Goal: Task Accomplishment & Management: Contribute content

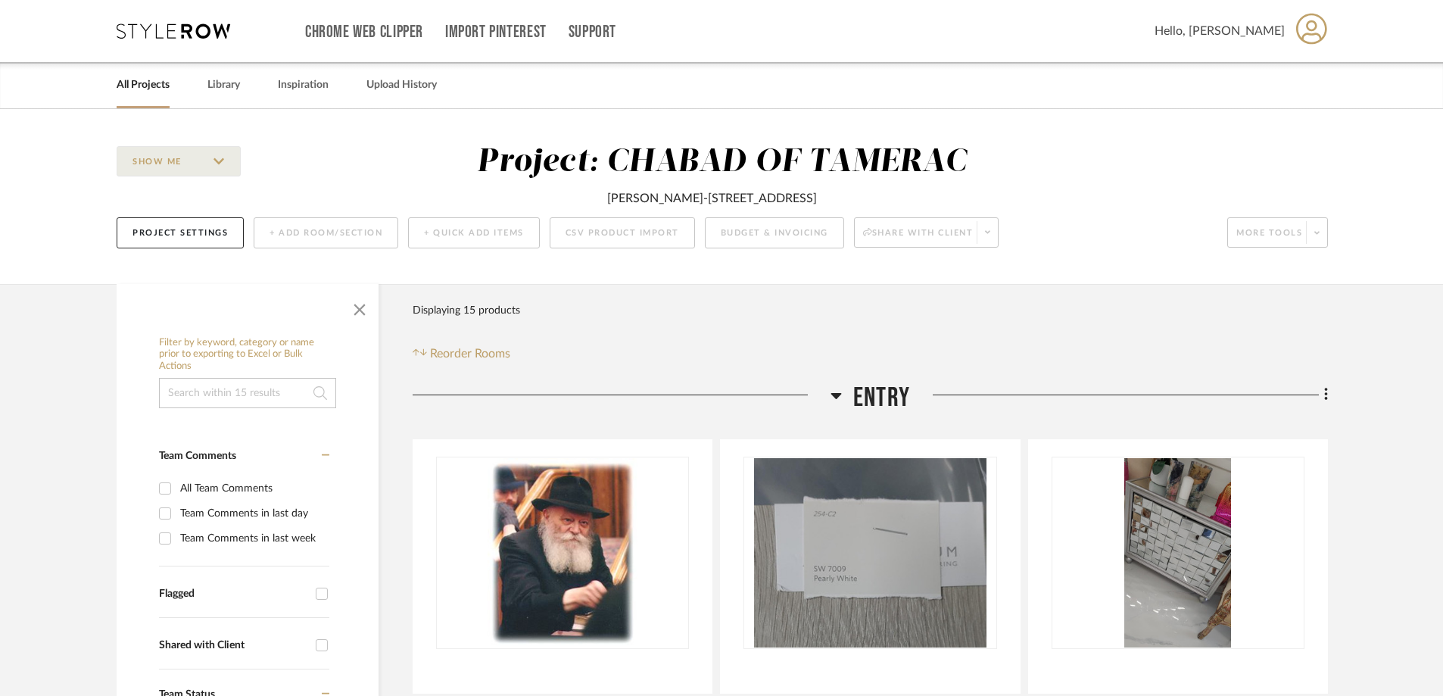
click at [140, 86] on link "All Projects" at bounding box center [143, 85] width 53 height 20
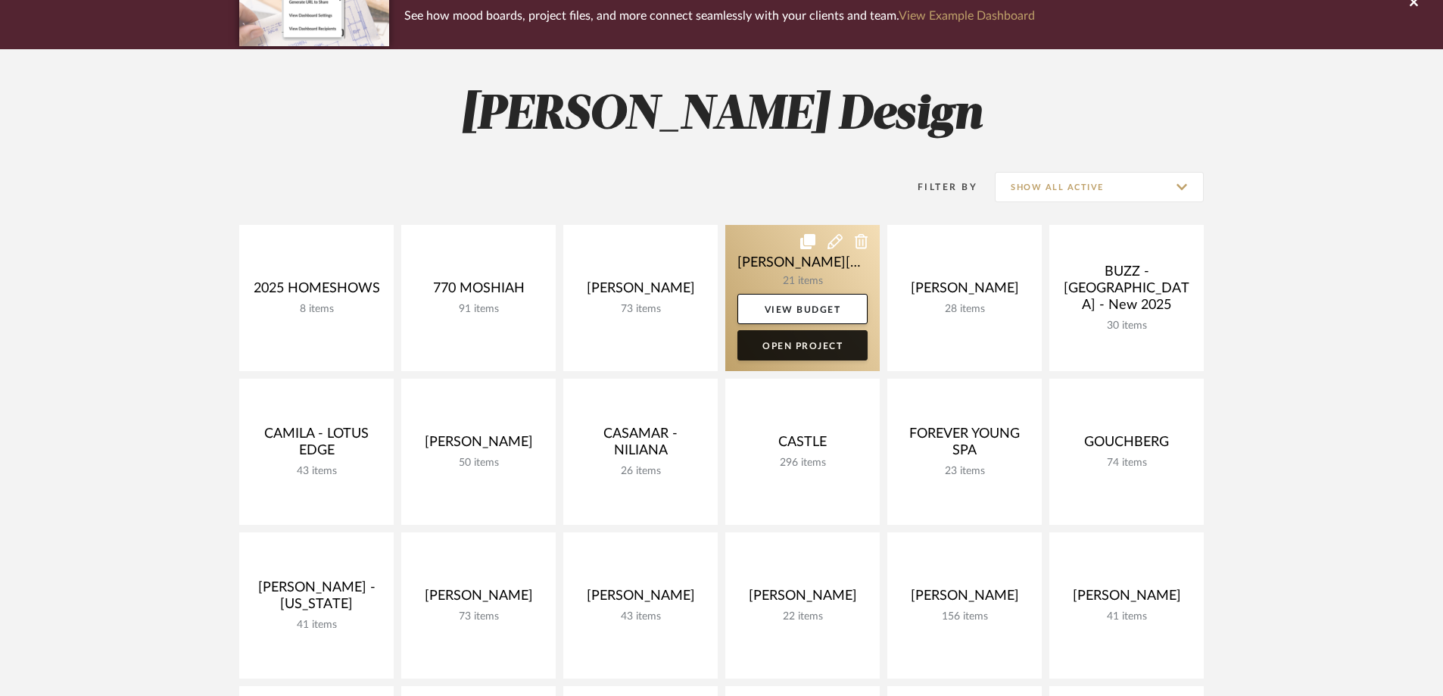
scroll to position [151, 0]
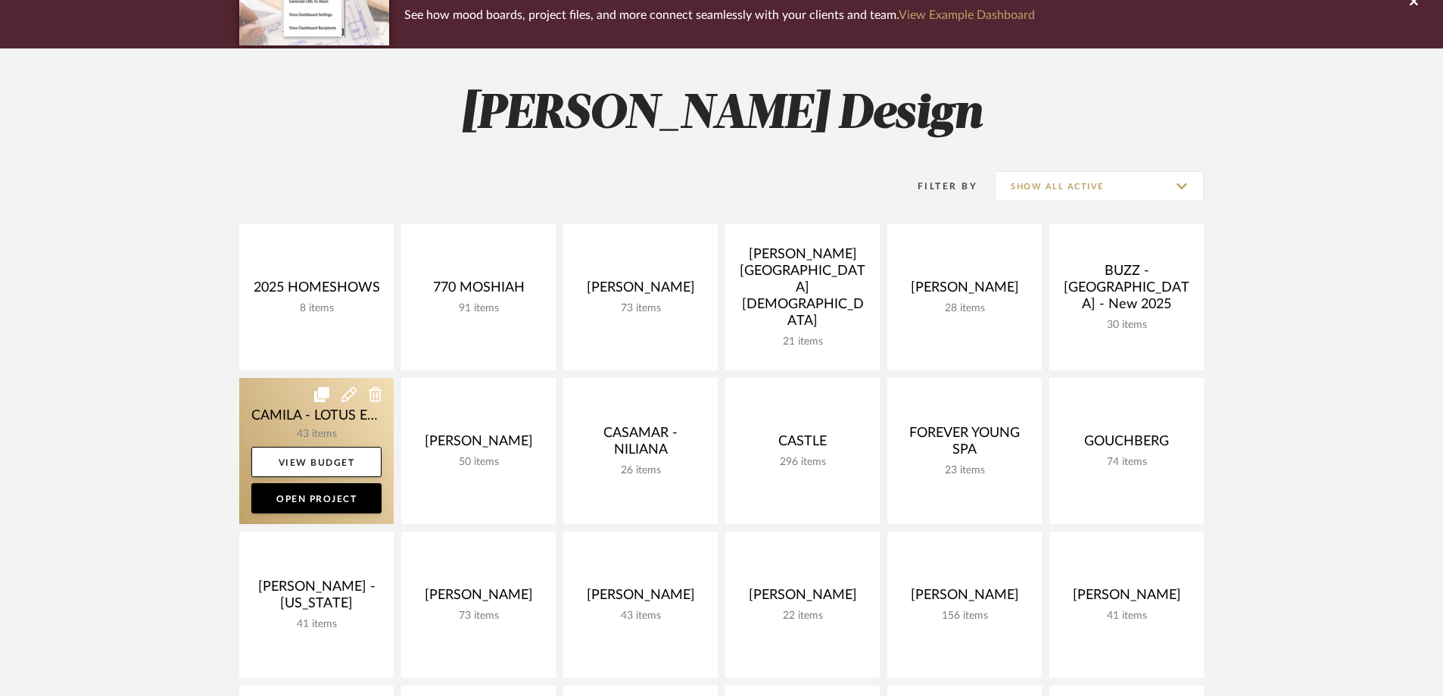
click at [311, 424] on link at bounding box center [316, 451] width 154 height 146
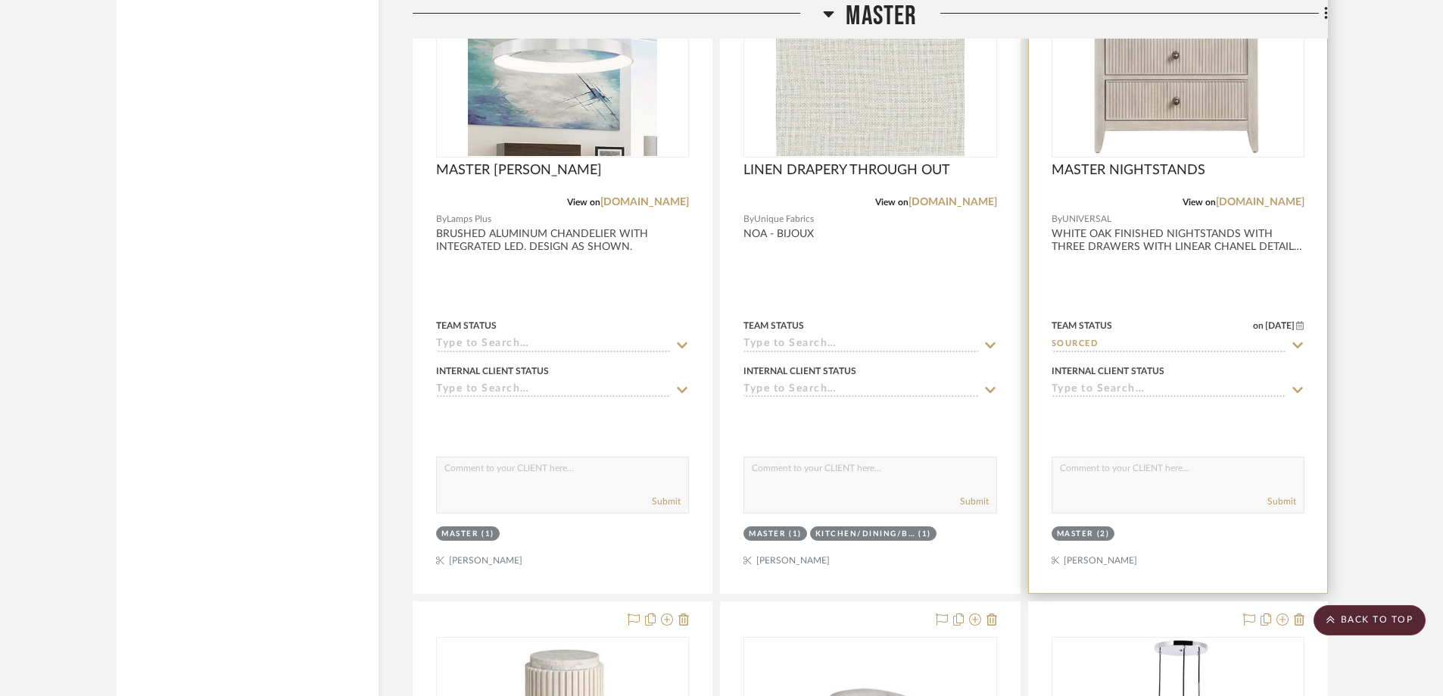
scroll to position [4617, 0]
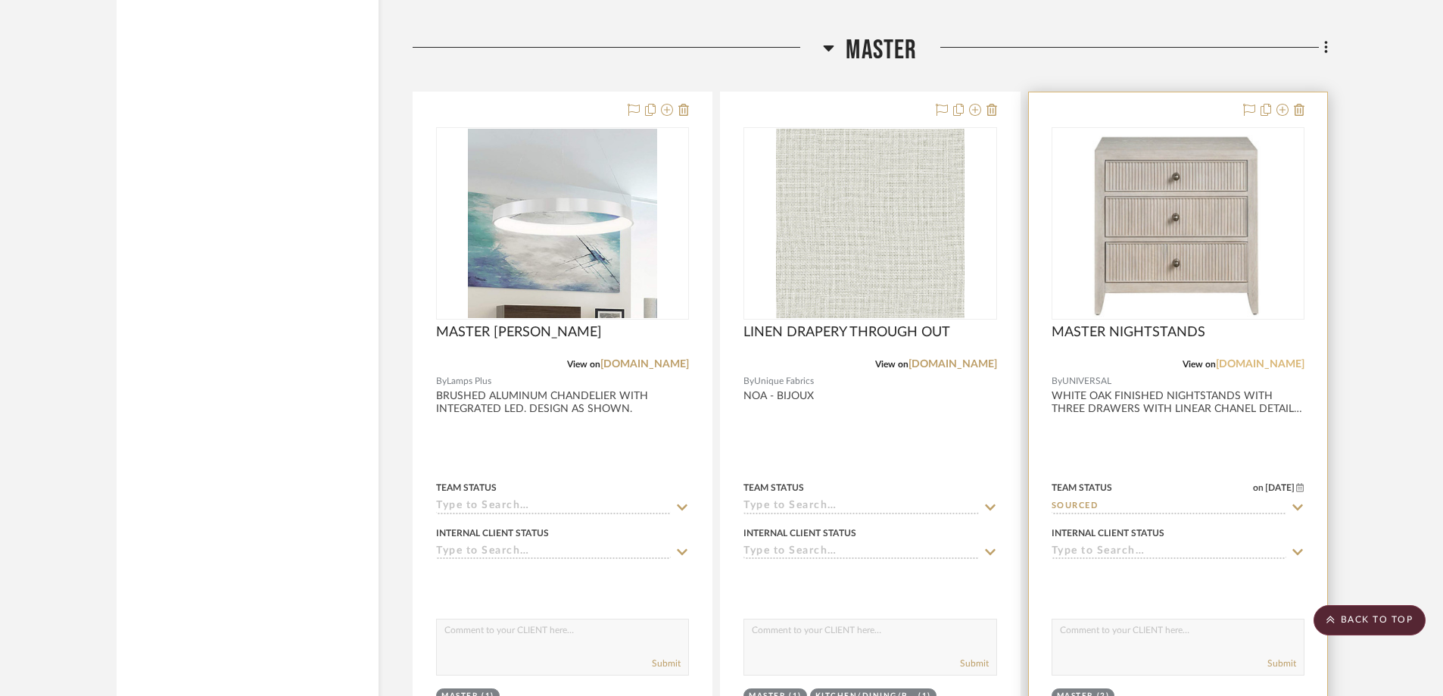
click at [1263, 366] on link "[DOMAIN_NAME]" at bounding box center [1260, 364] width 89 height 11
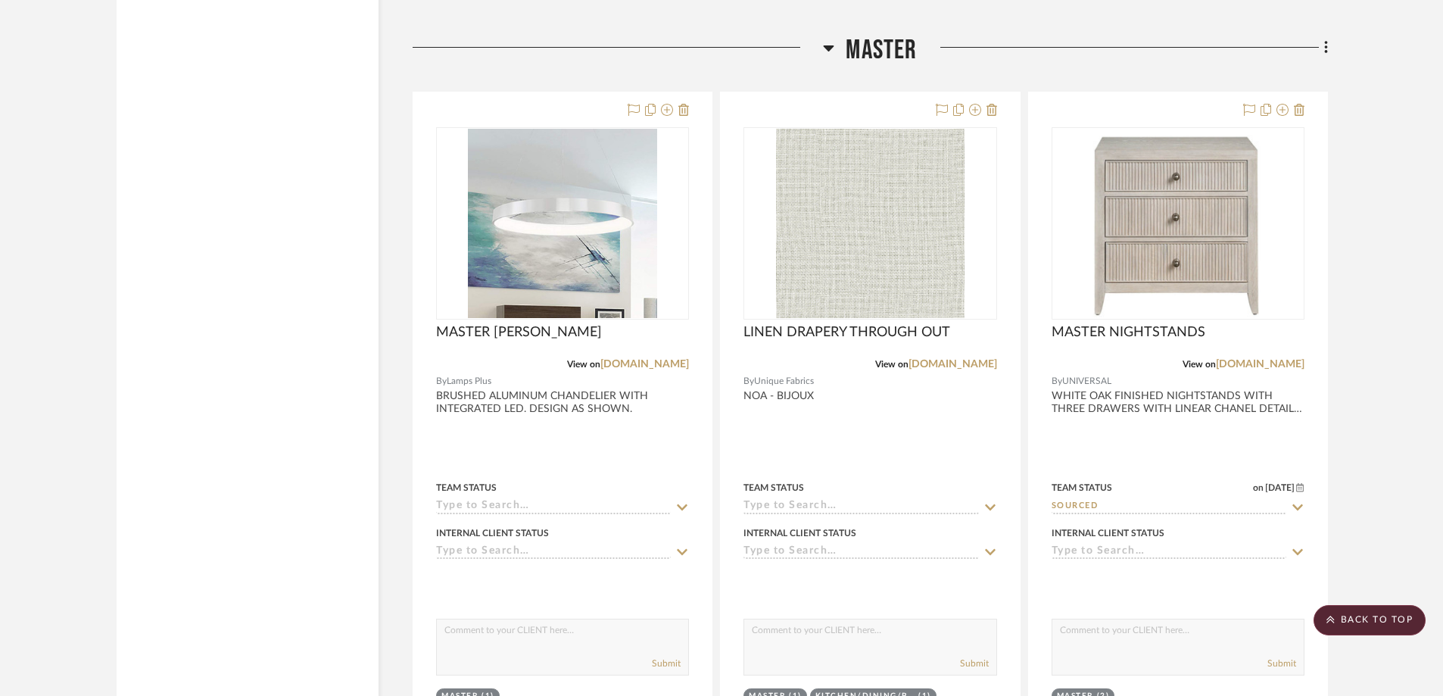
click at [1321, 44] on fa-icon at bounding box center [1324, 48] width 10 height 25
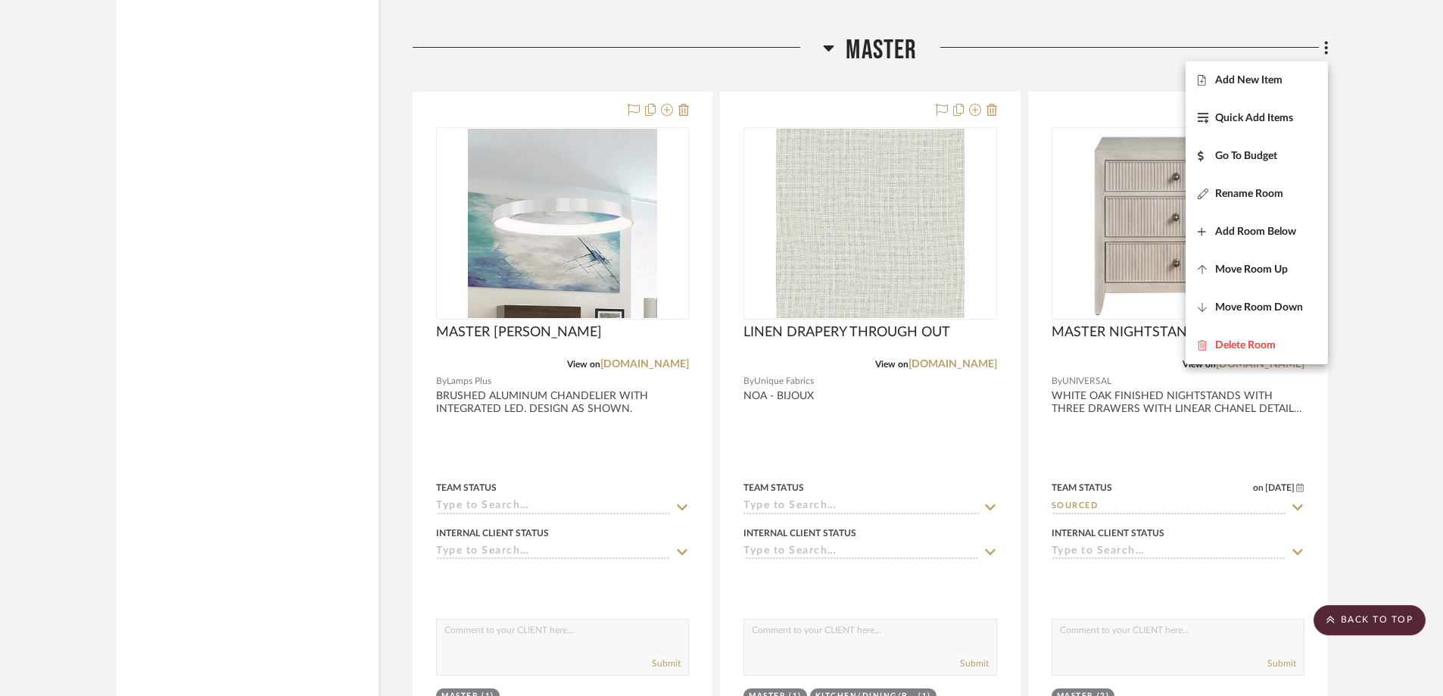
click at [1275, 91] on button "Add New Item" at bounding box center [1256, 80] width 142 height 38
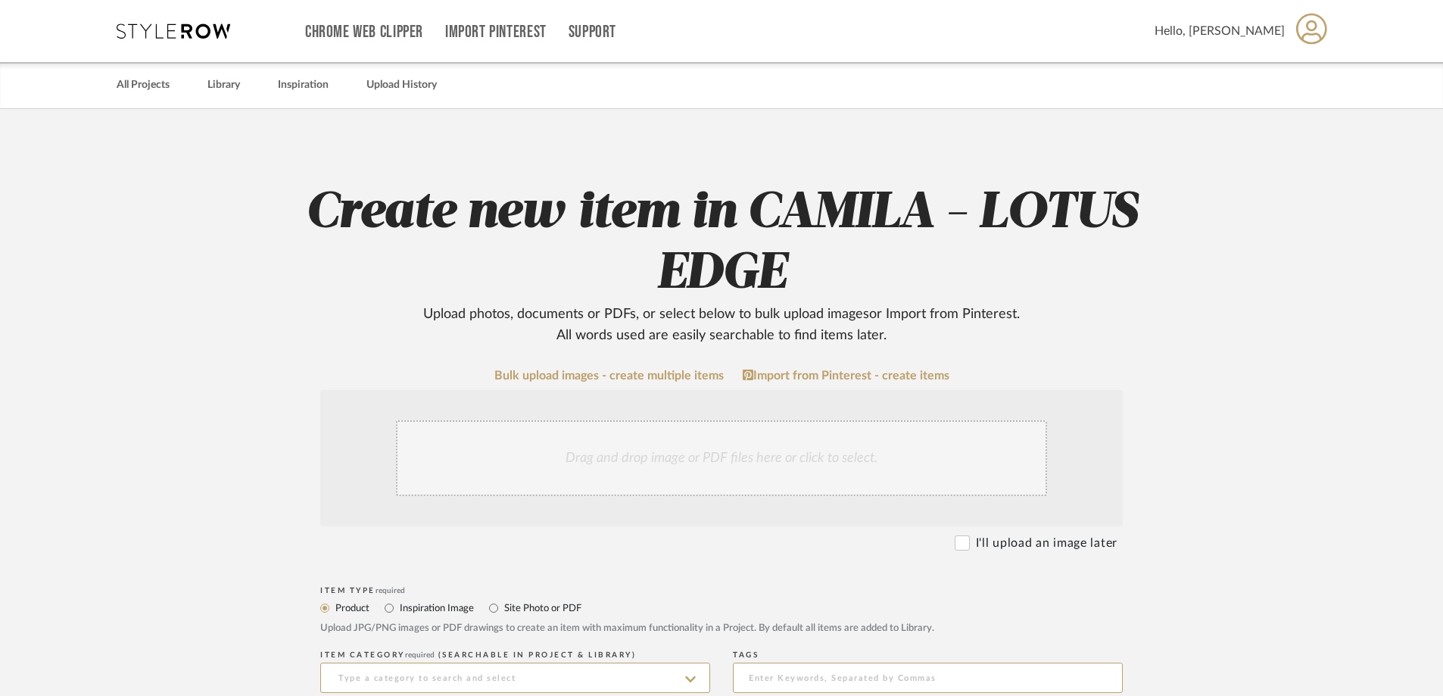
click at [620, 445] on div "Drag and drop image or PDF files here or click to select." at bounding box center [721, 458] width 651 height 76
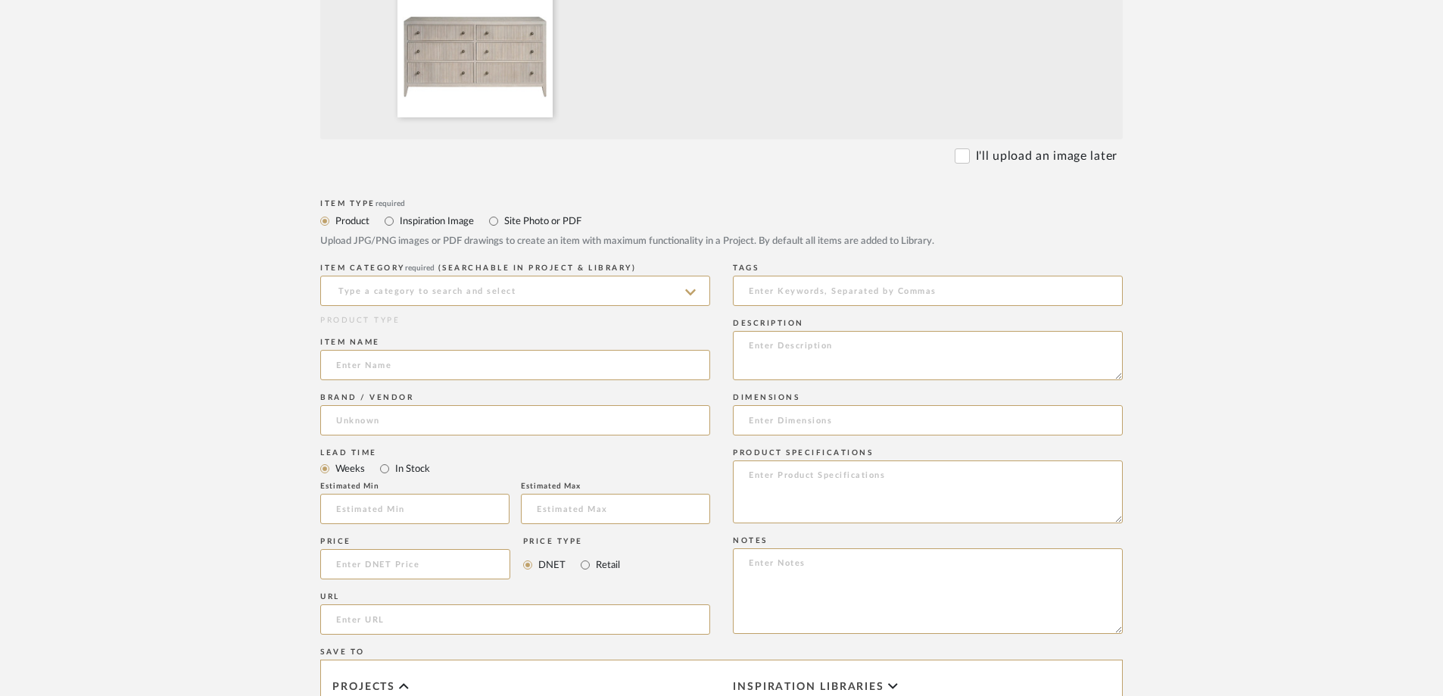
scroll to position [681, 0]
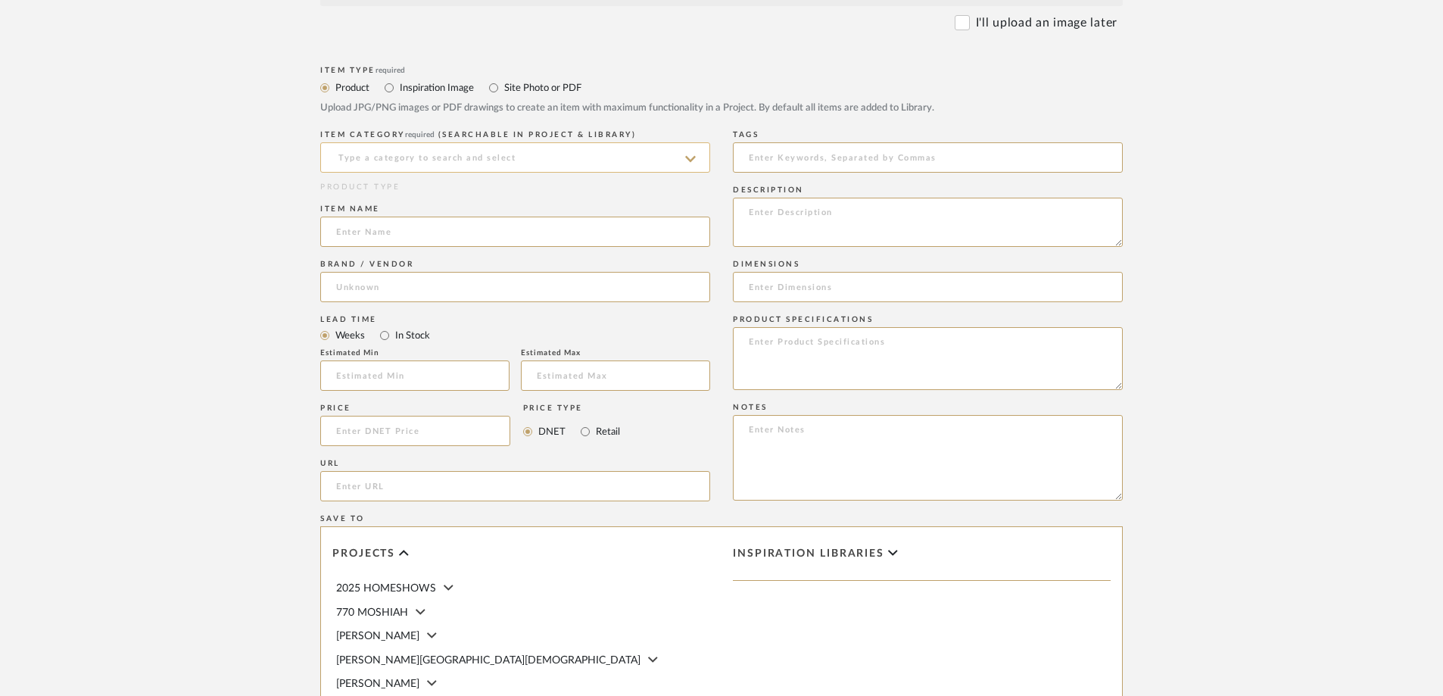
click at [415, 149] on input at bounding box center [515, 157] width 390 height 30
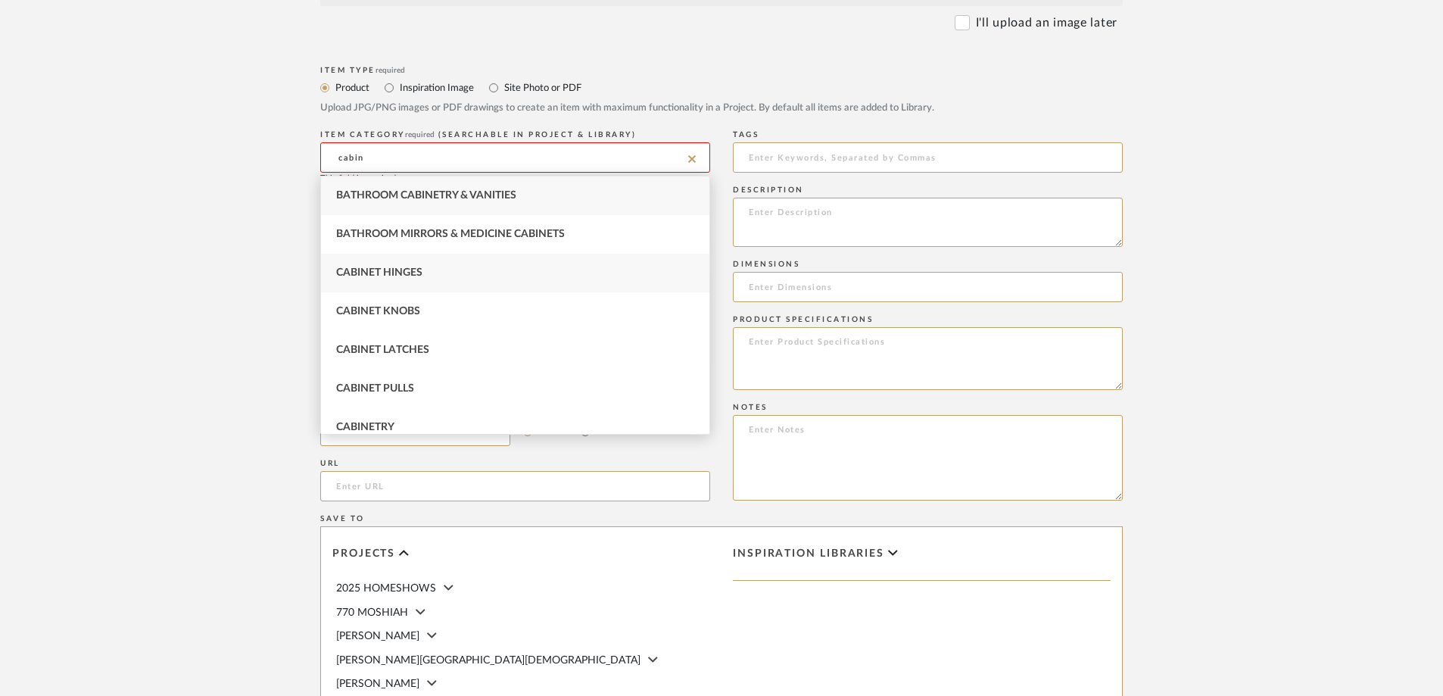
click at [431, 266] on div "Cabinet Hinges" at bounding box center [515, 273] width 388 height 39
type input "Cabinet Hinges"
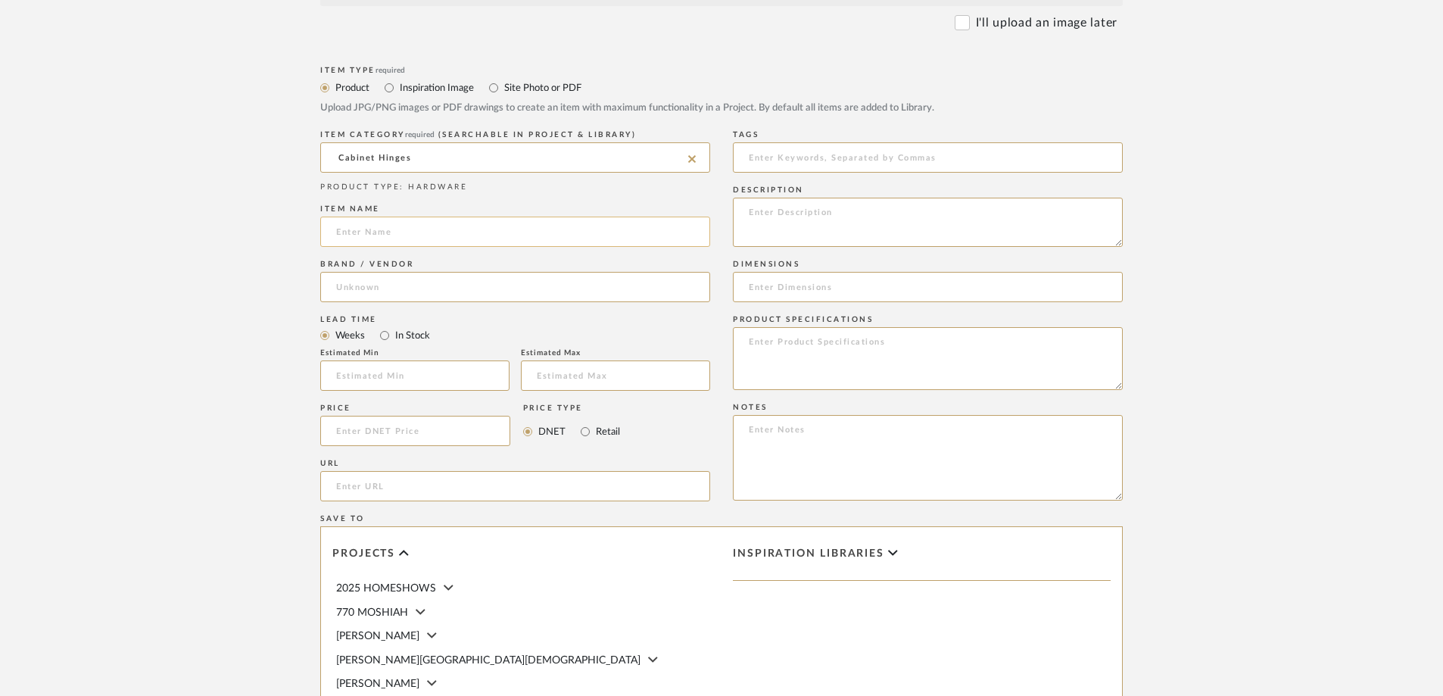
click at [435, 219] on input at bounding box center [515, 231] width 390 height 30
type input "DRESSER FOR MASTER BEDROOM"
click at [400, 282] on input at bounding box center [515, 287] width 390 height 30
click at [399, 289] on input "UNIVERSAL" at bounding box center [515, 287] width 390 height 30
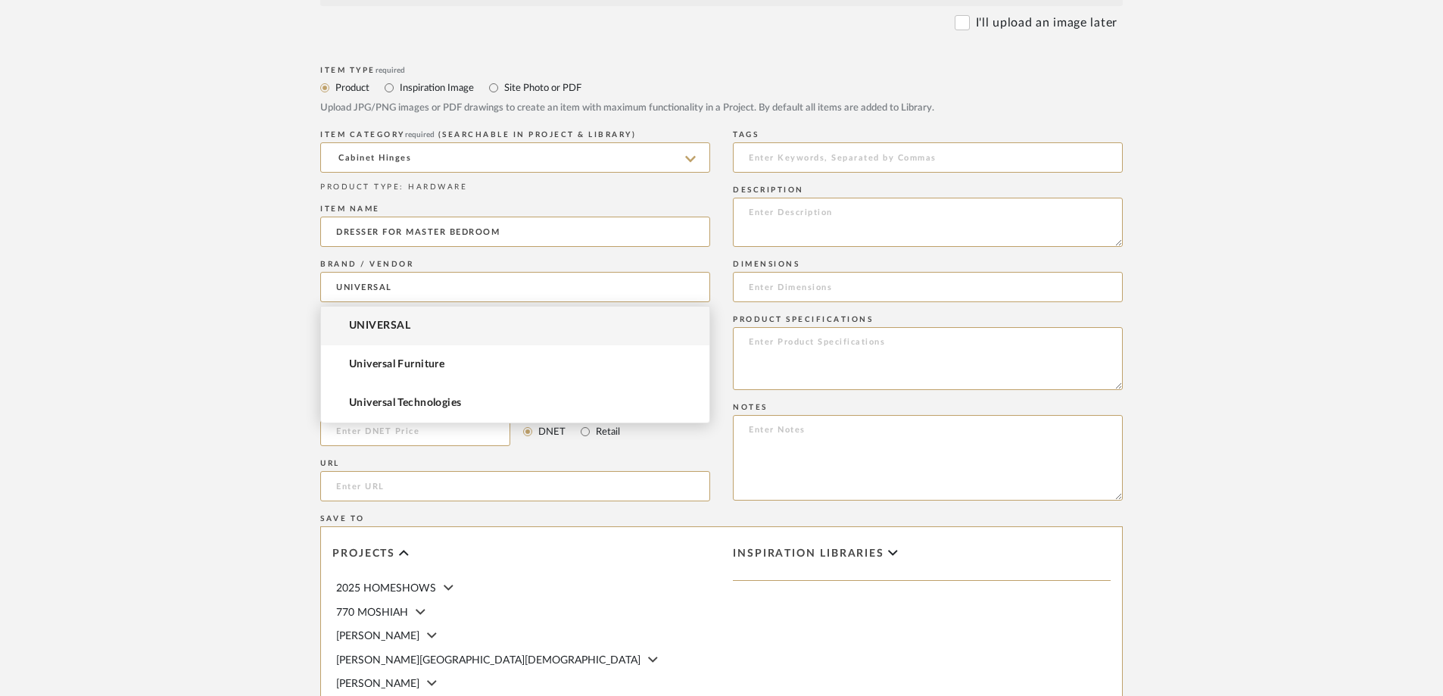
type input "UNIVERSAL"
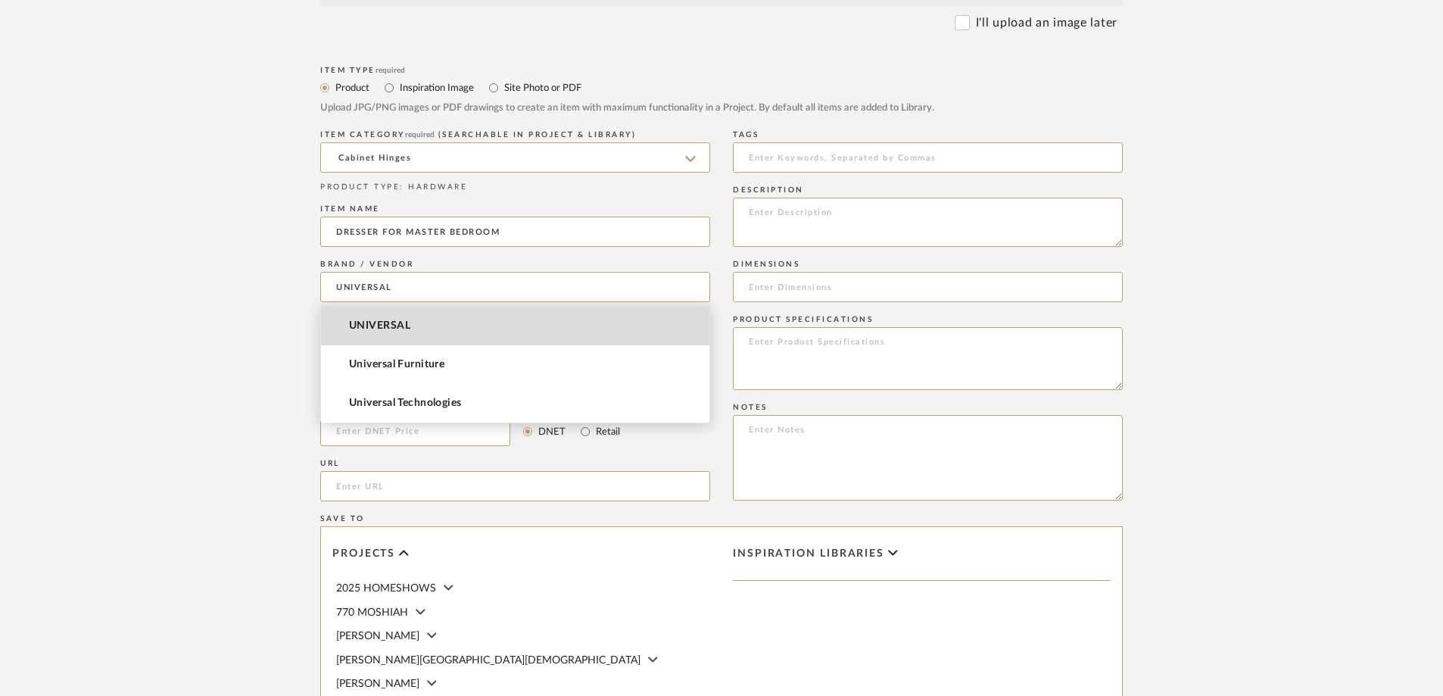
click at [393, 323] on span "UNIVERSAL" at bounding box center [379, 325] width 61 height 13
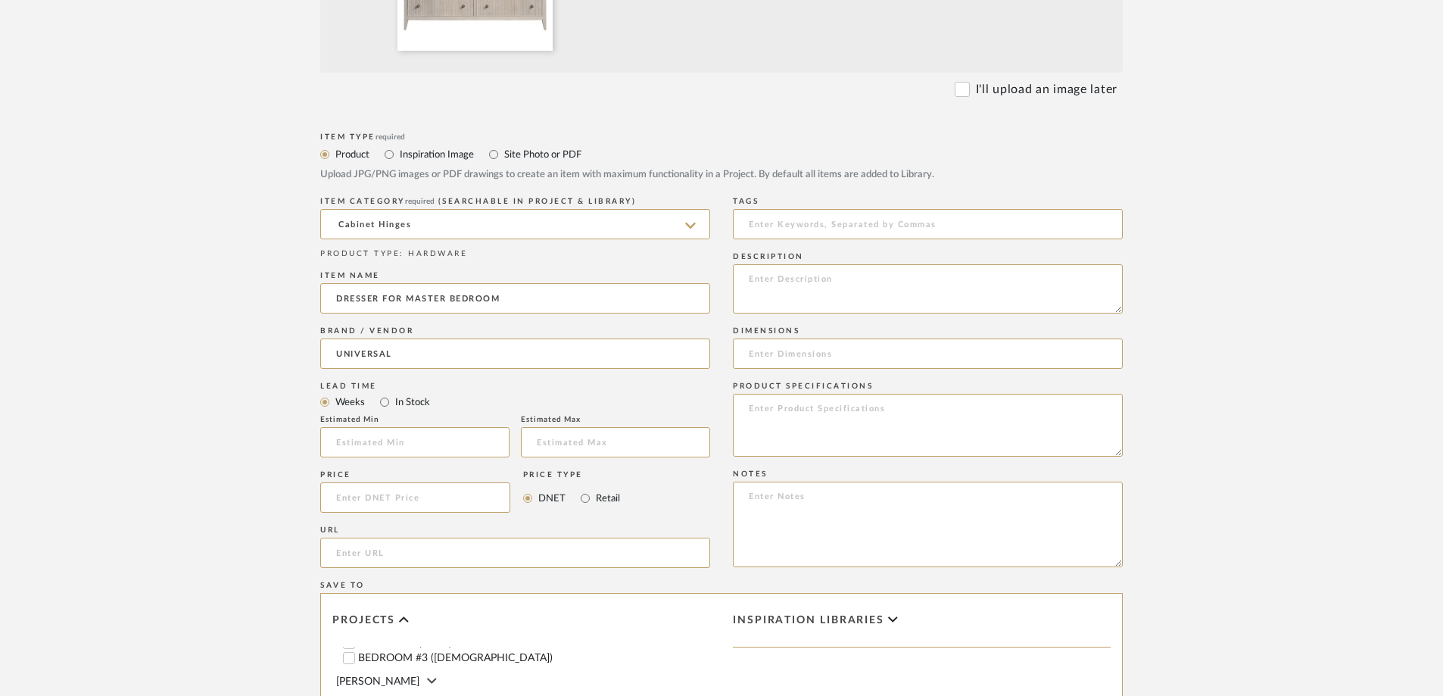
scroll to position [757, 0]
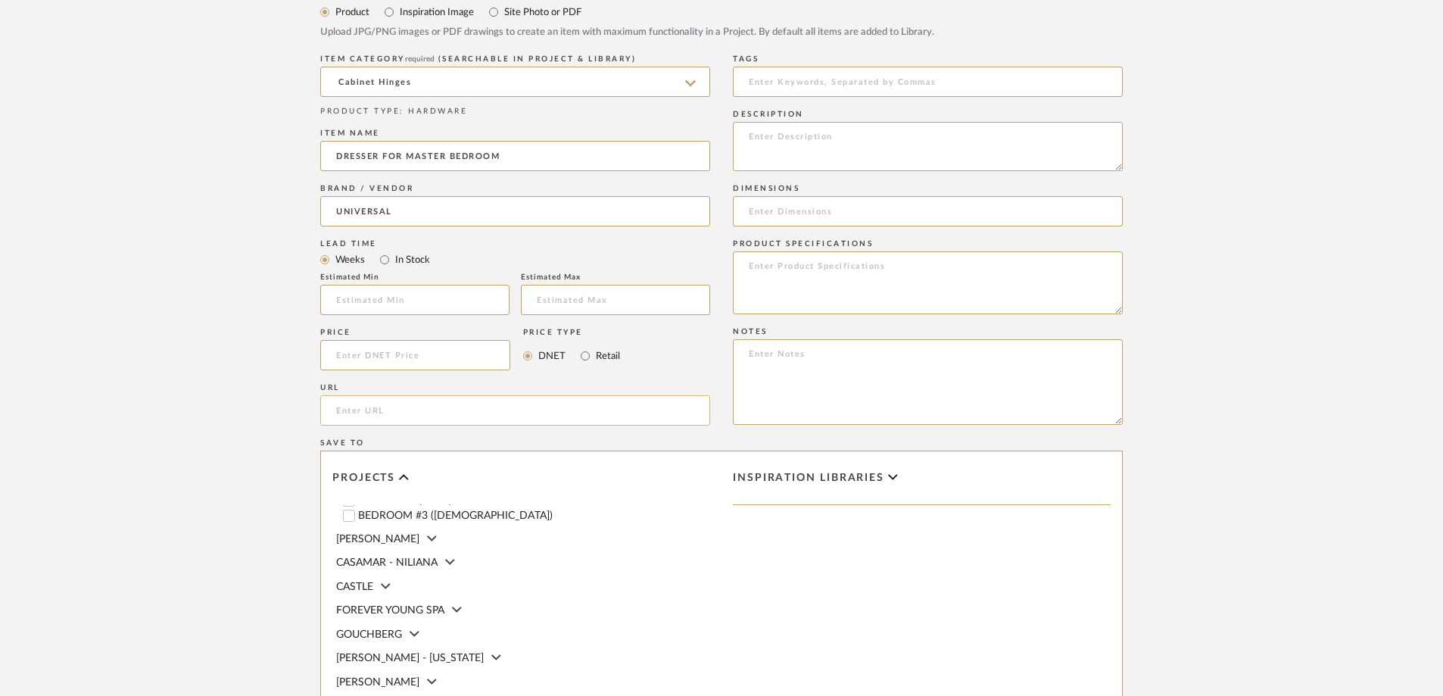
click at [455, 400] on input "url" at bounding box center [515, 410] width 390 height 30
paste input "[URL][DOMAIN_NAME][PERSON_NAME]"
type input "[URL][DOMAIN_NAME][PERSON_NAME]"
click at [792, 208] on input at bounding box center [928, 211] width 390 height 30
paste input "68W X 19D X 36H"
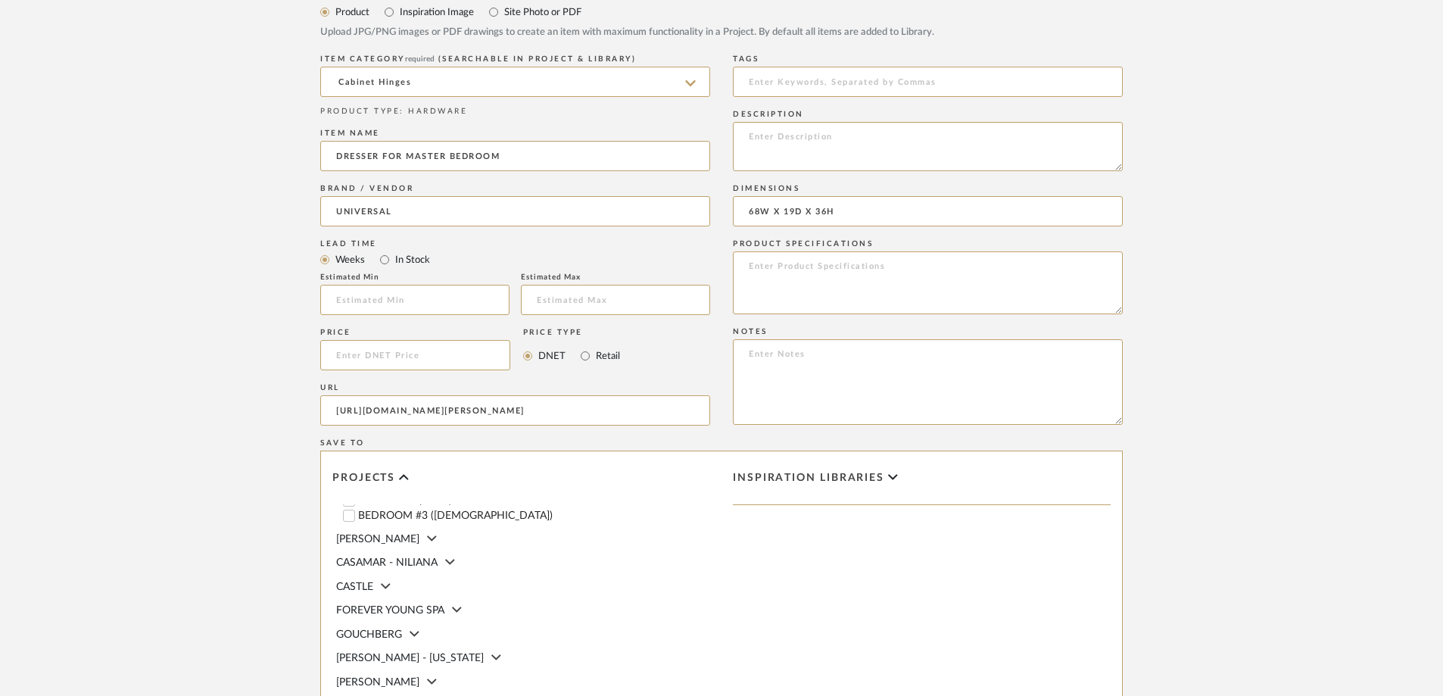
type input "68W X 19D X 36H"
click at [811, 139] on textarea at bounding box center [928, 146] width 390 height 49
paste textarea "White Oak"
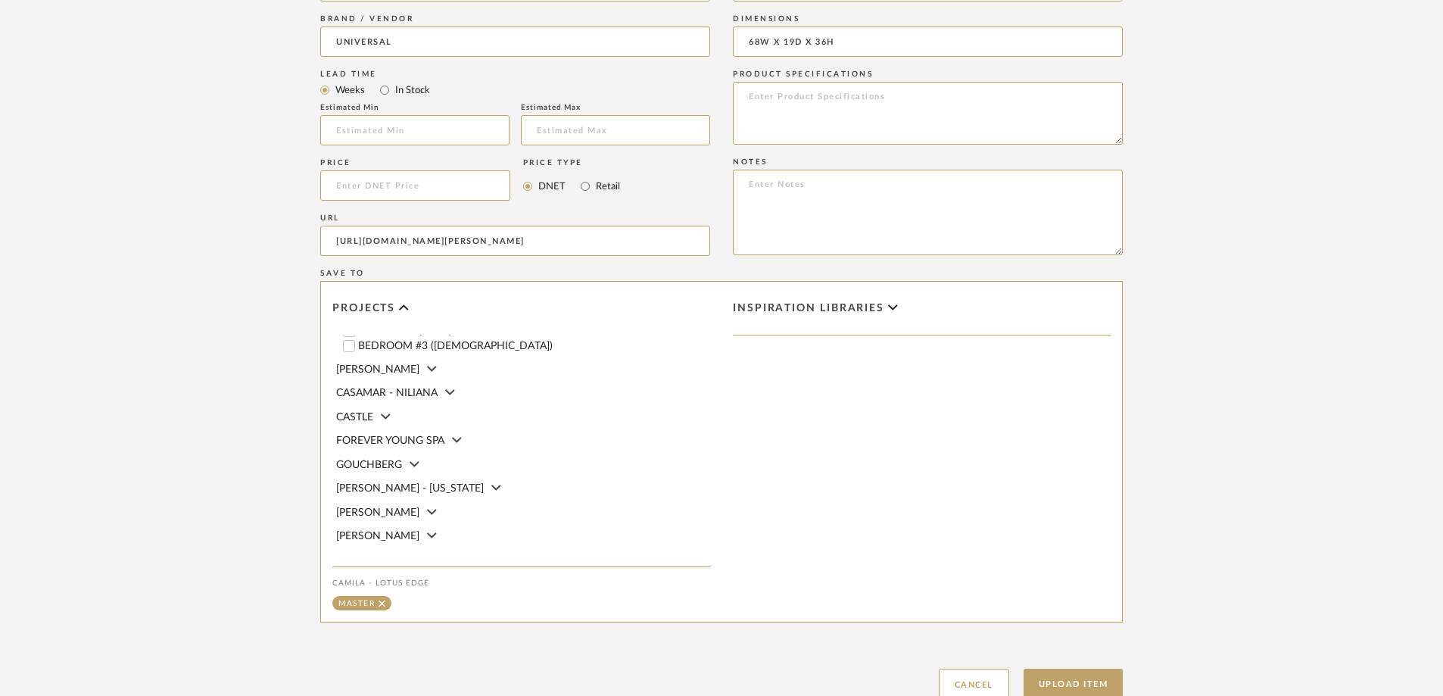
scroll to position [1039, 0]
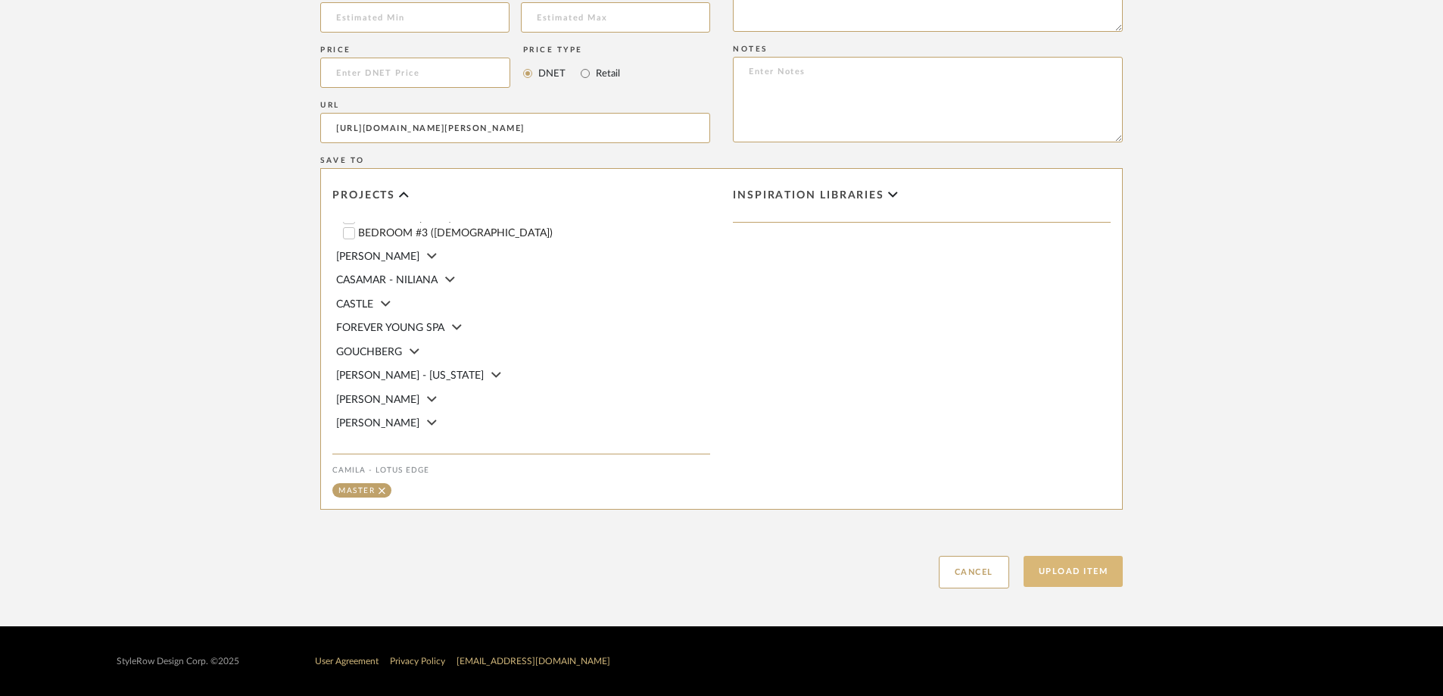
type textarea "White Oak Finish"
click at [1082, 556] on button "Upload Item" at bounding box center [1073, 571] width 100 height 31
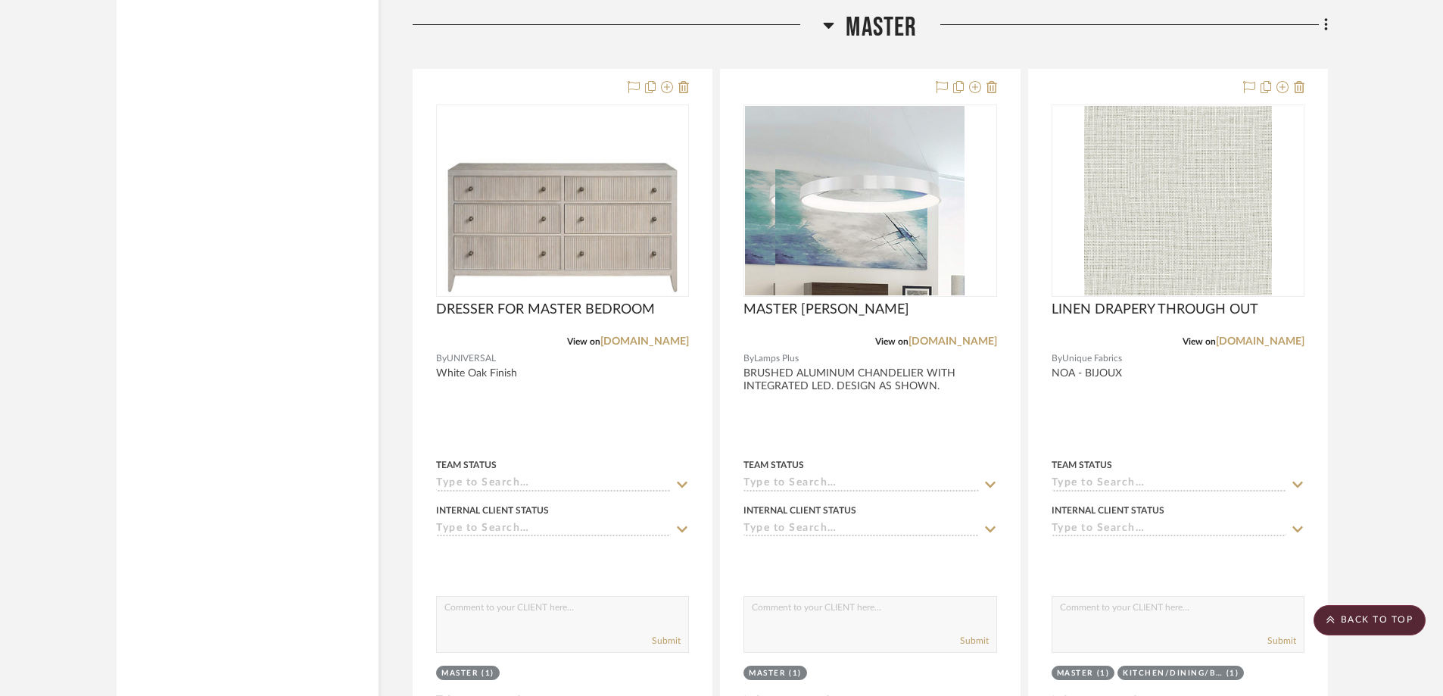
scroll to position [4642, 0]
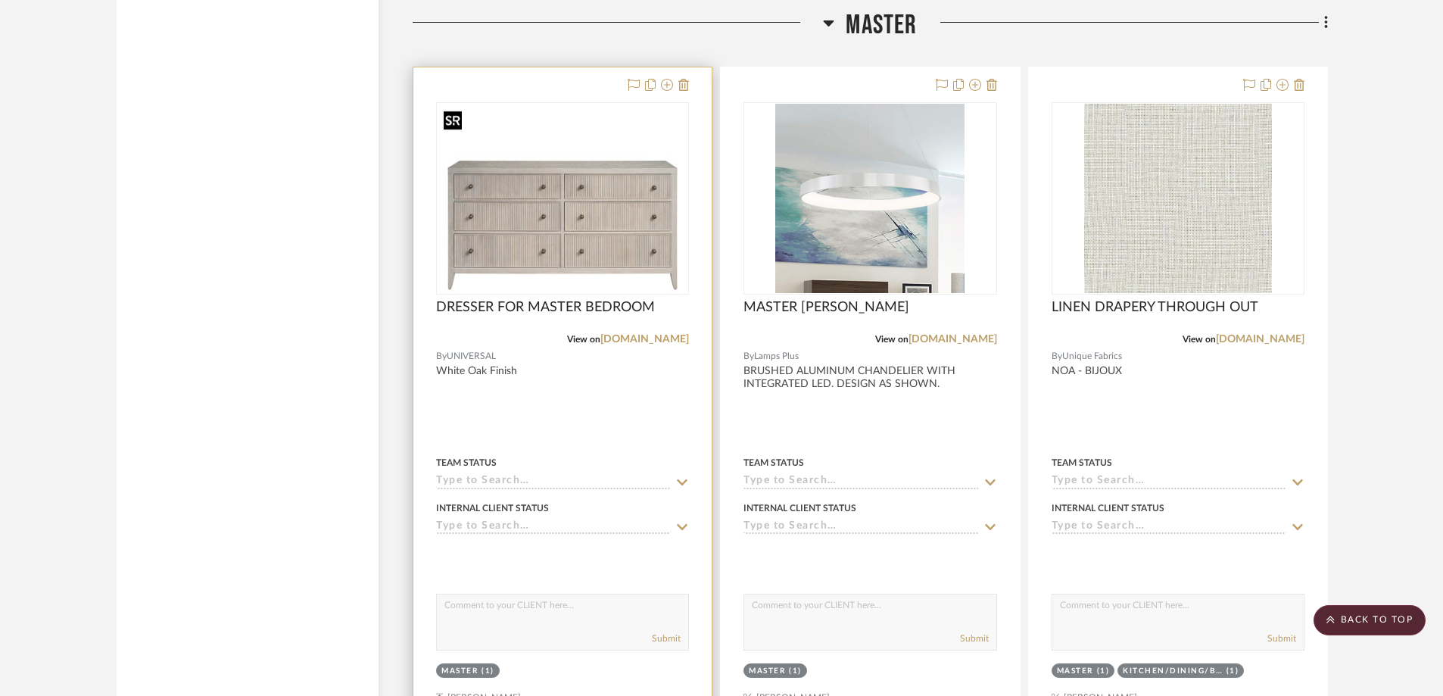
click at [609, 240] on img "0" at bounding box center [563, 198] width 250 height 188
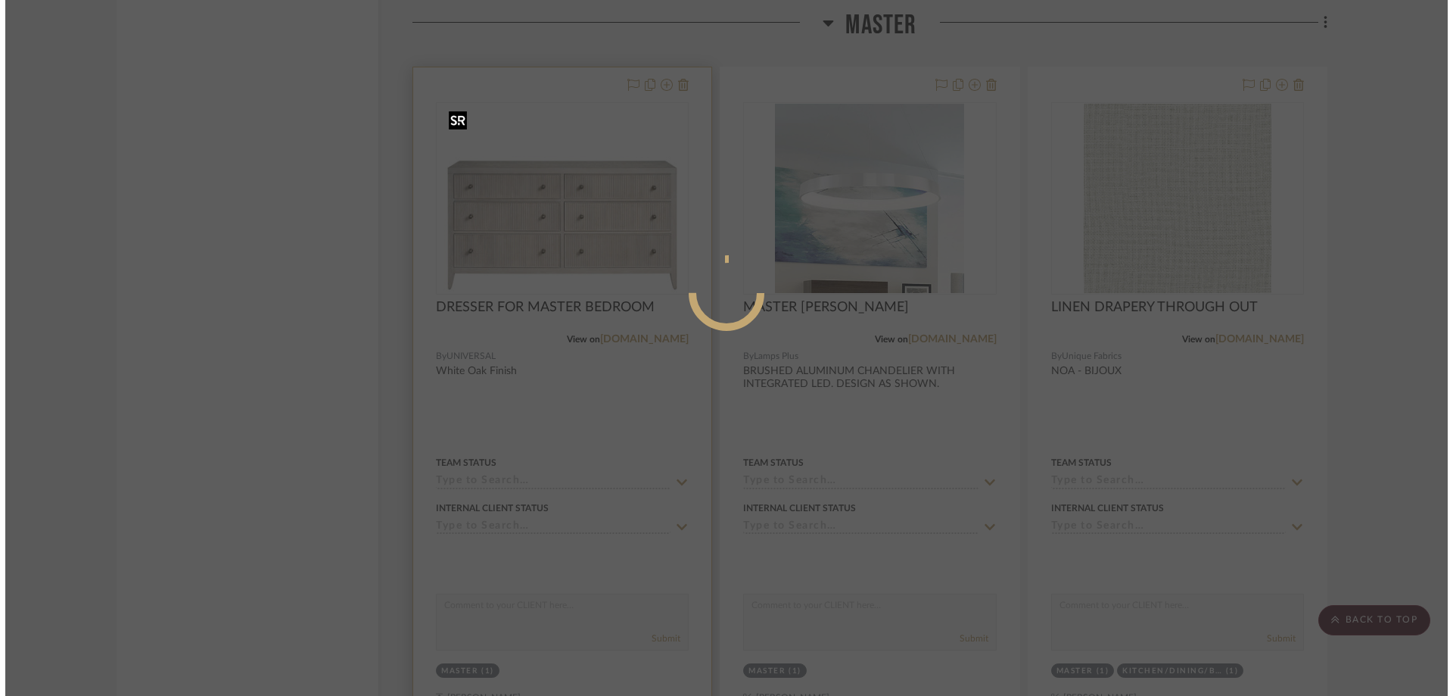
scroll to position [0, 0]
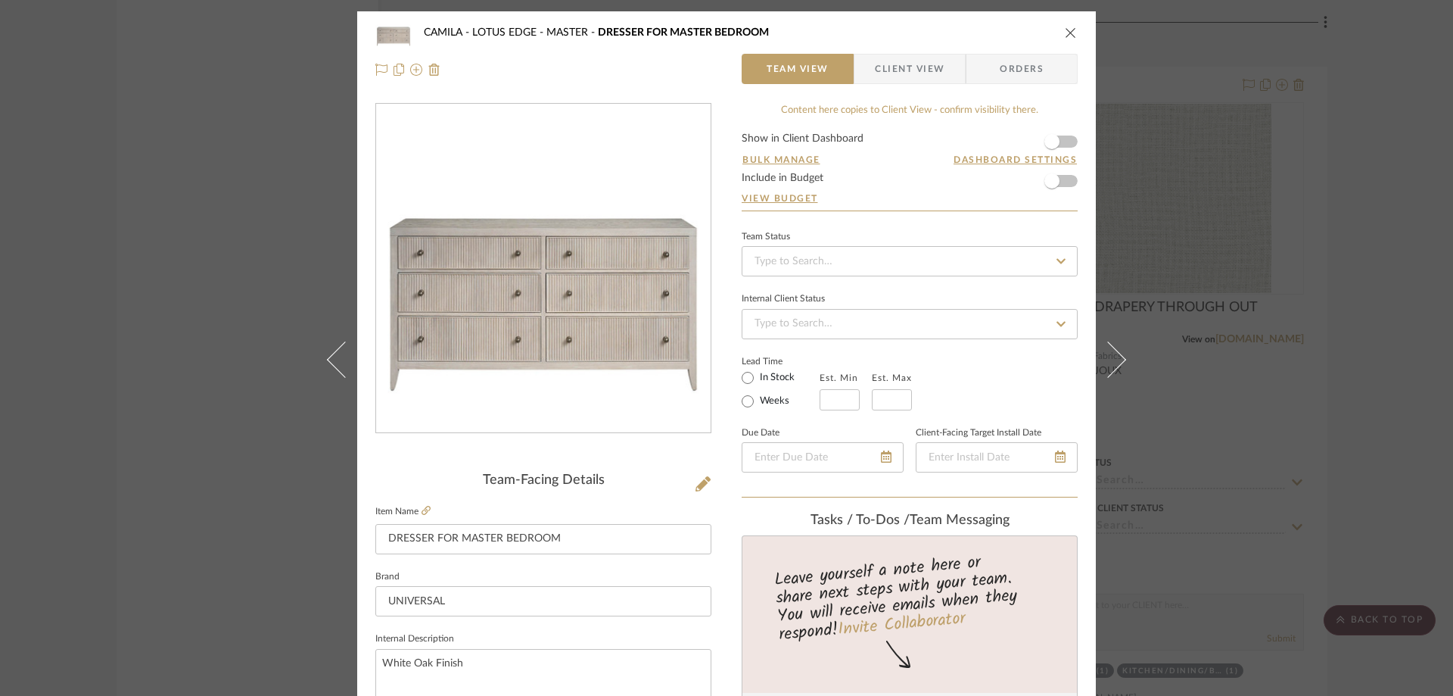
click at [892, 64] on span "Client View" at bounding box center [910, 69] width 70 height 30
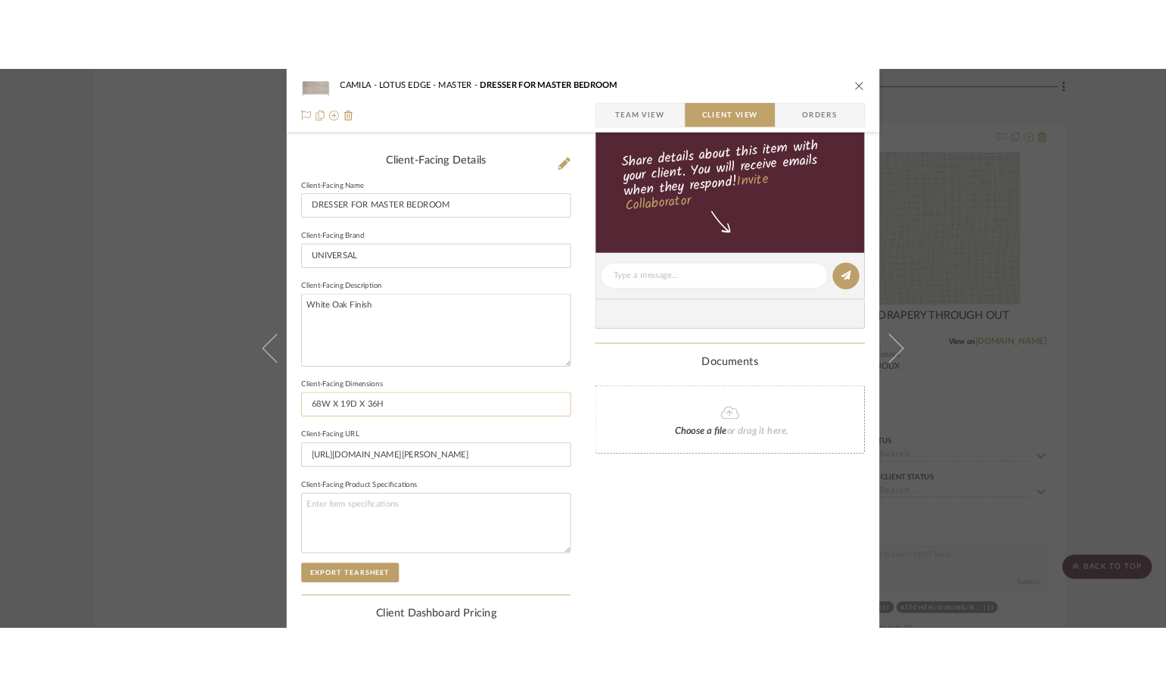
scroll to position [454, 0]
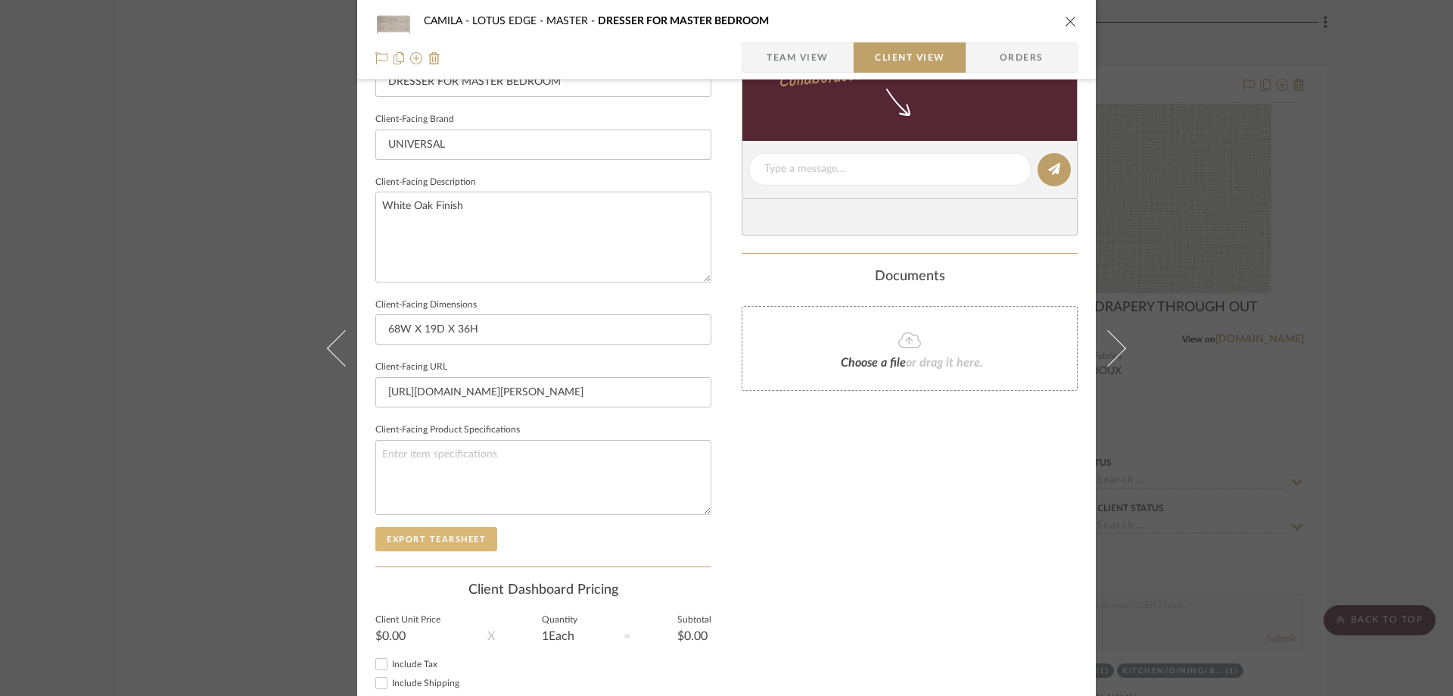
click at [436, 534] on button "Export Tearsheet" at bounding box center [436, 539] width 122 height 24
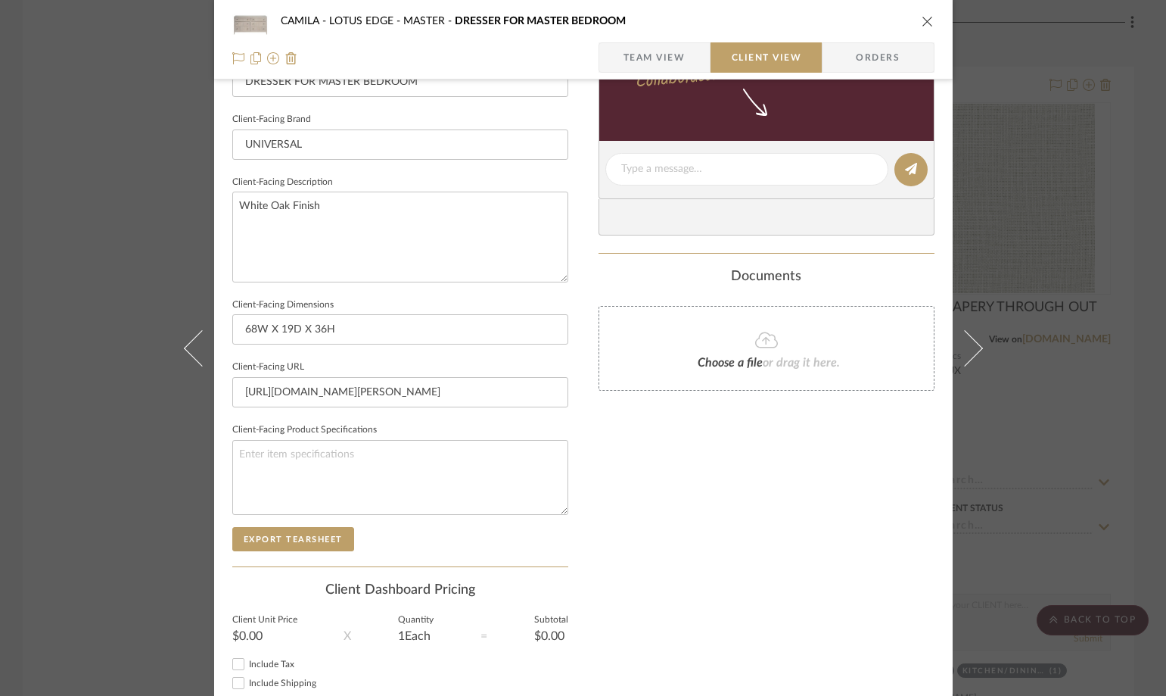
click at [924, 22] on icon "close" at bounding box center [928, 21] width 12 height 12
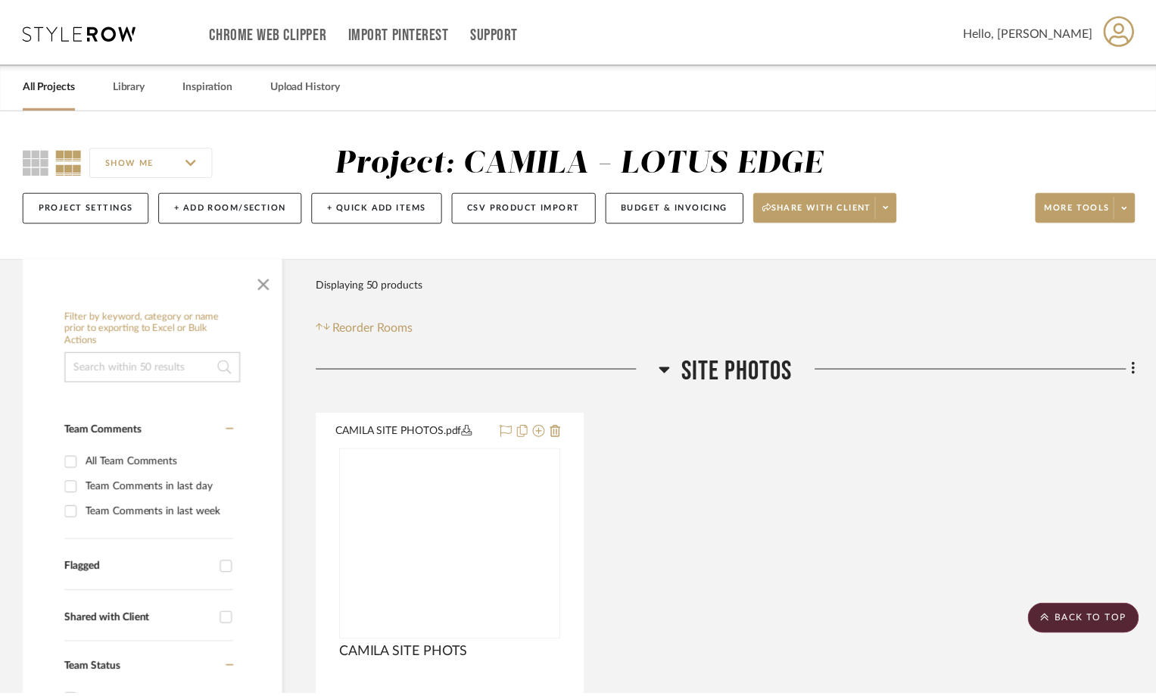
scroll to position [4642, 0]
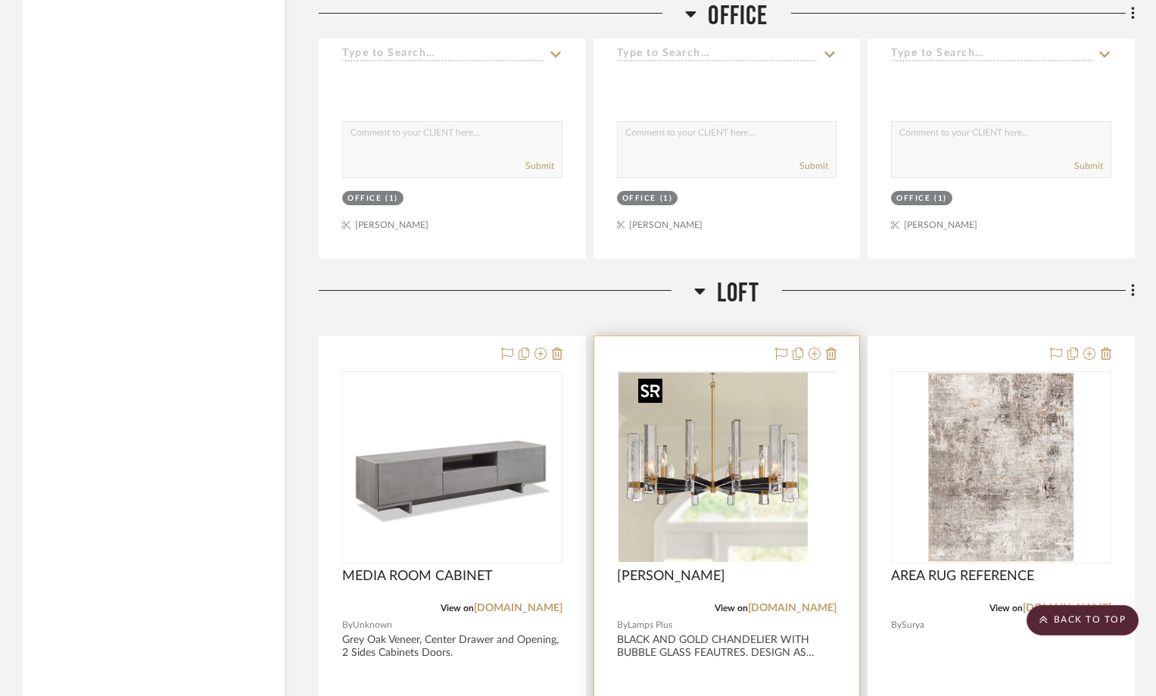
scroll to position [8099, 0]
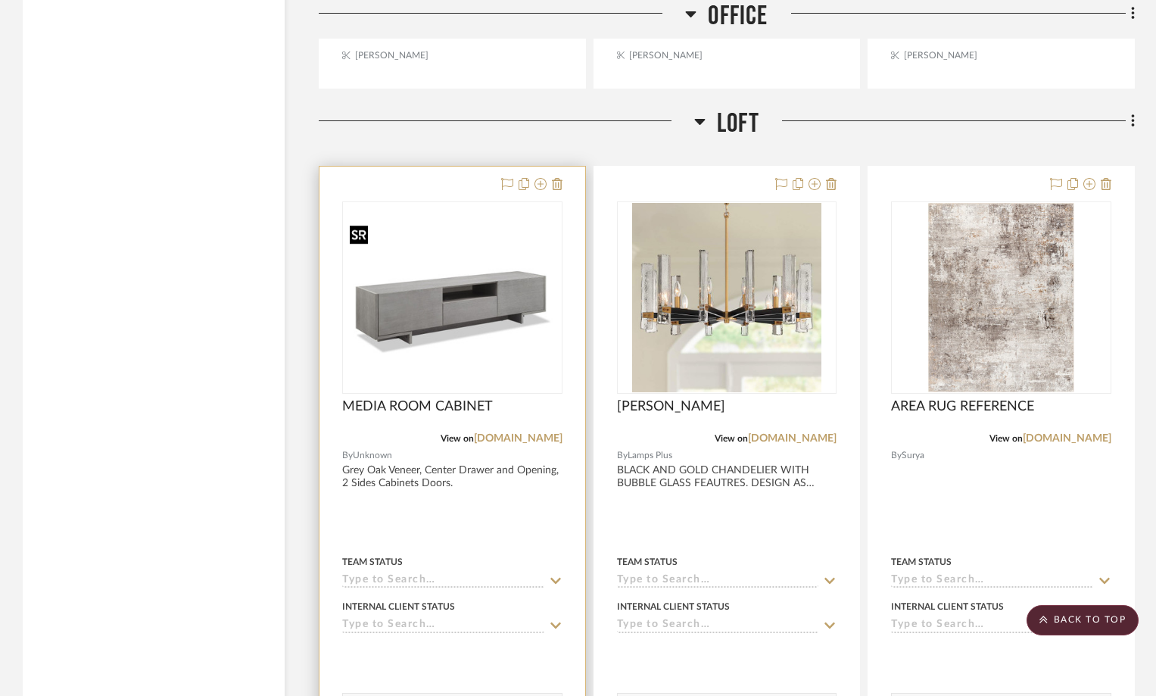
click at [0, 0] on img at bounding box center [0, 0] width 0 height 0
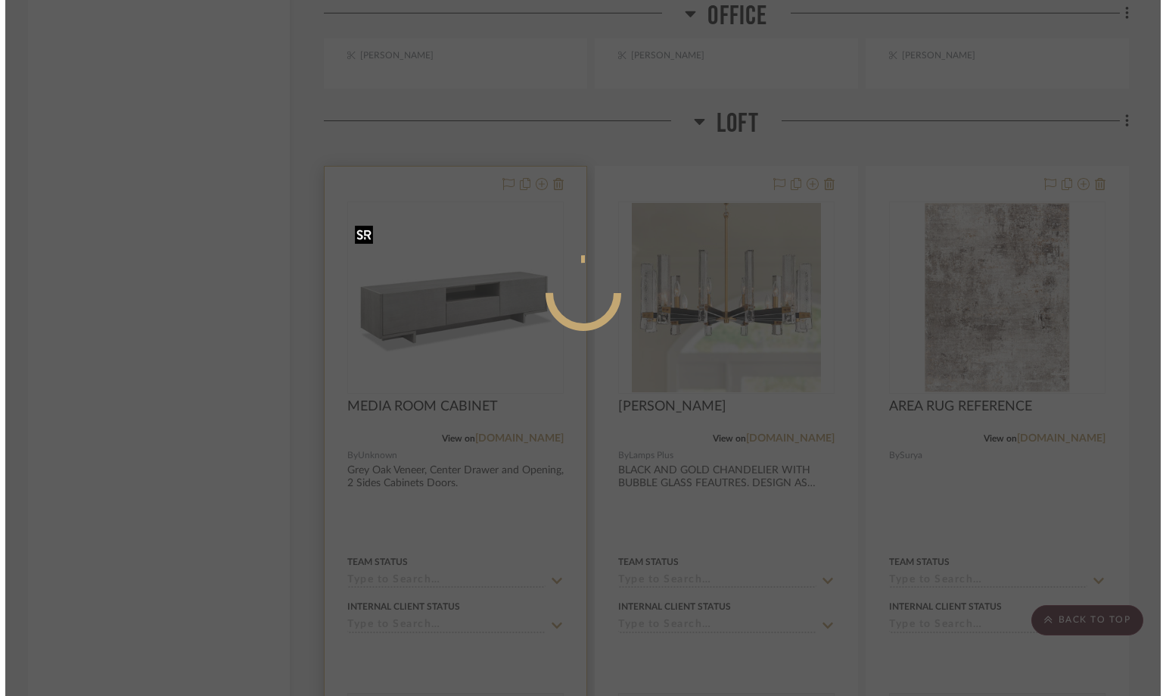
scroll to position [0, 0]
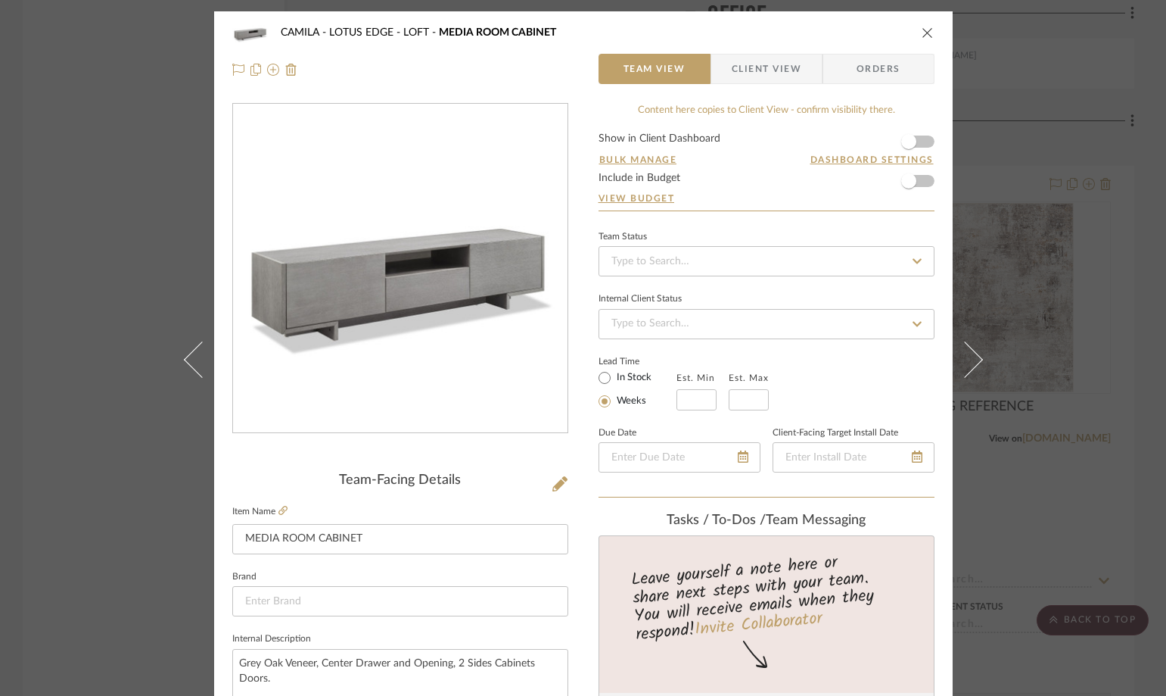
click at [758, 80] on span "Client View" at bounding box center [767, 69] width 70 height 30
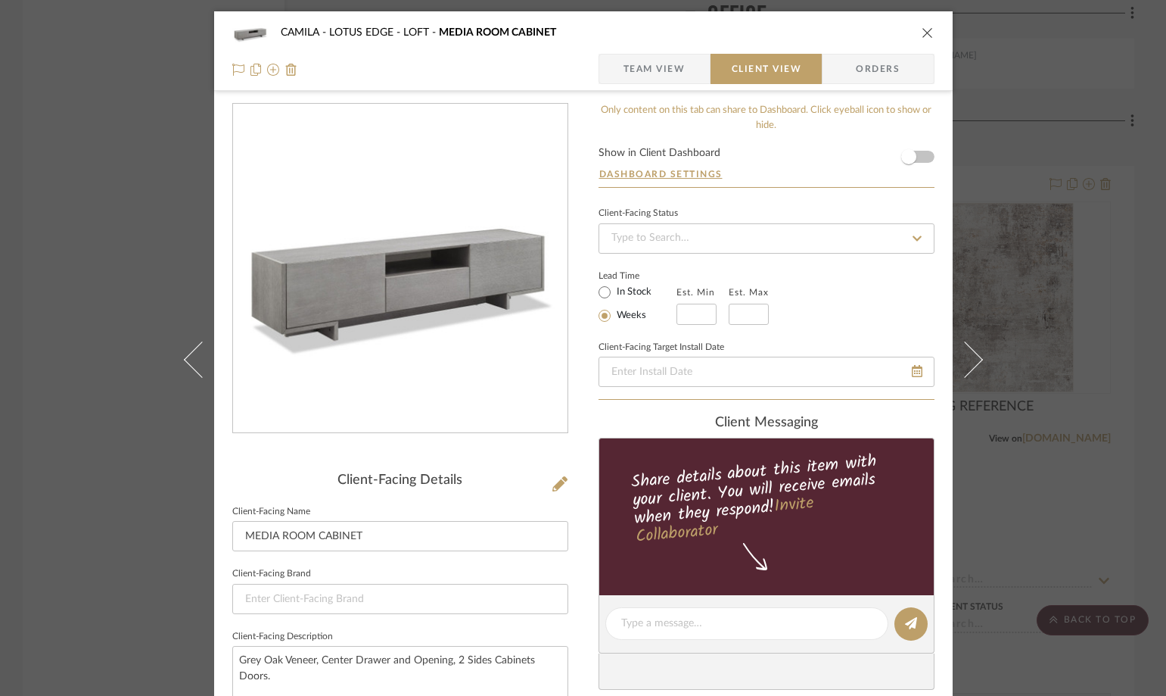
scroll to position [378, 0]
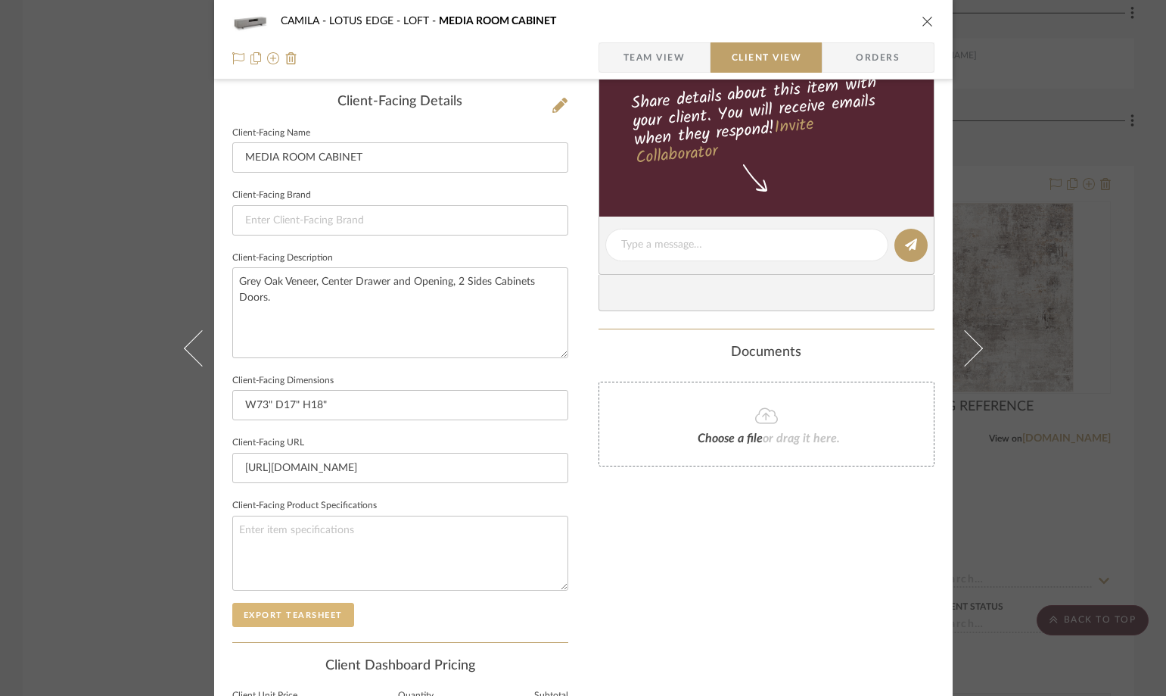
click at [268, 618] on button "Export Tearsheet" at bounding box center [293, 615] width 122 height 24
